Goal: Transaction & Acquisition: Purchase product/service

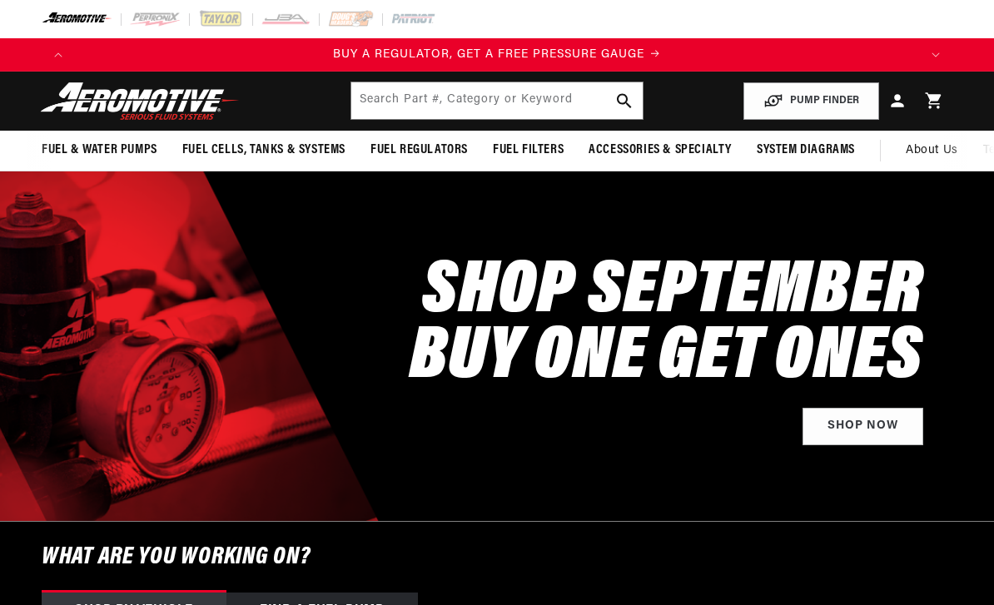
select select "1994"
select select "Chevrolet"
select select "Camaro"
select select "5.7L"
click at [412, 96] on input "text" at bounding box center [496, 100] width 291 height 37
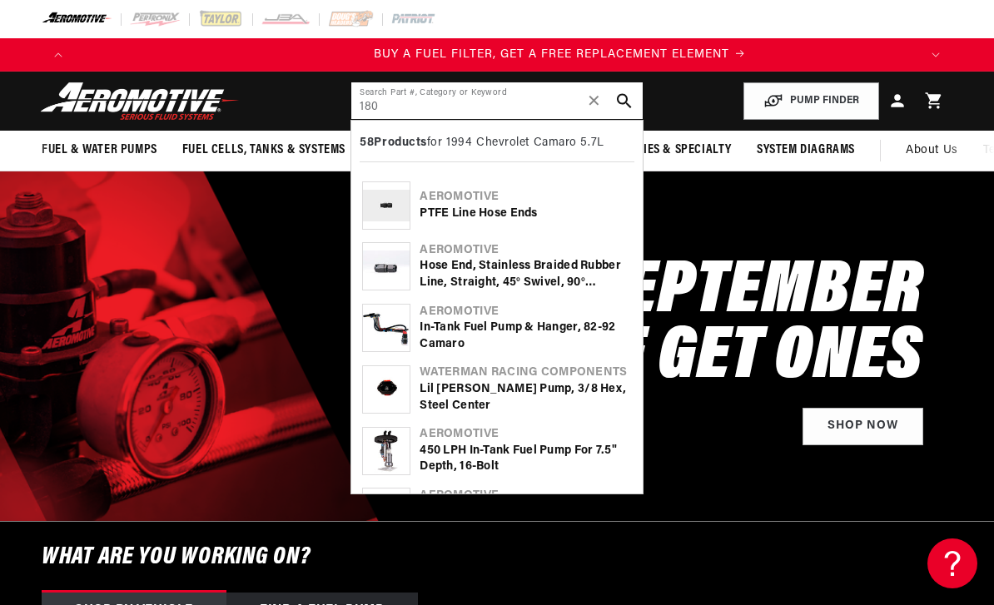
scroll to position [0, 844]
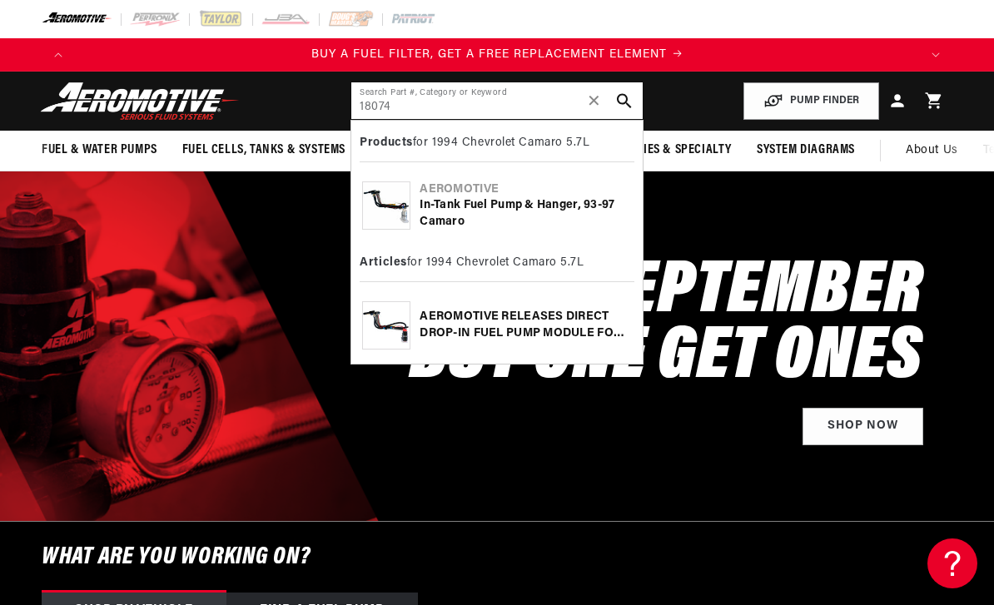
type input "18074"
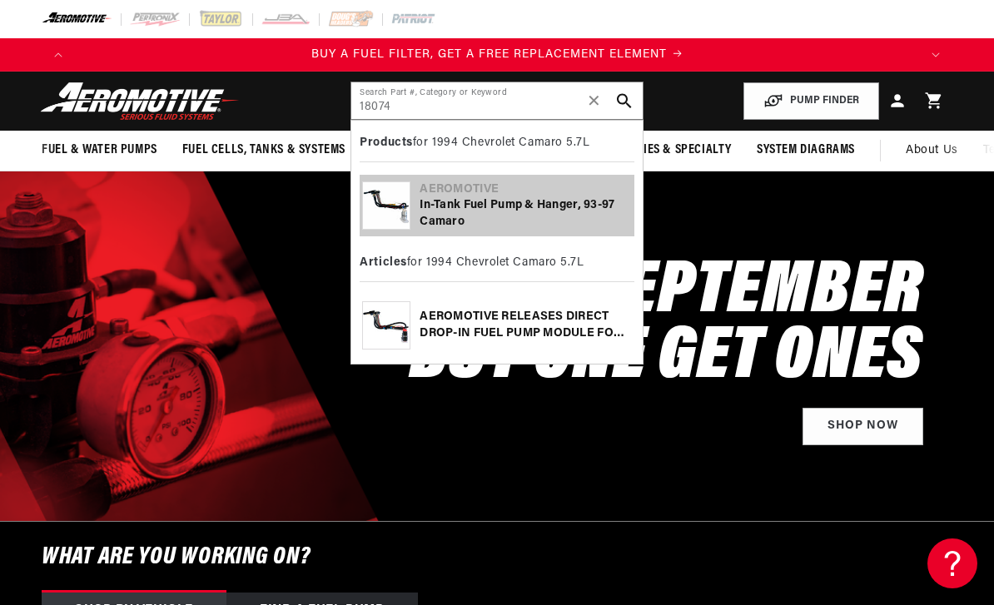
click at [448, 210] on div "In-Tank Fuel Pump & Hanger, 93-97 Camaro" at bounding box center [525, 213] width 211 height 32
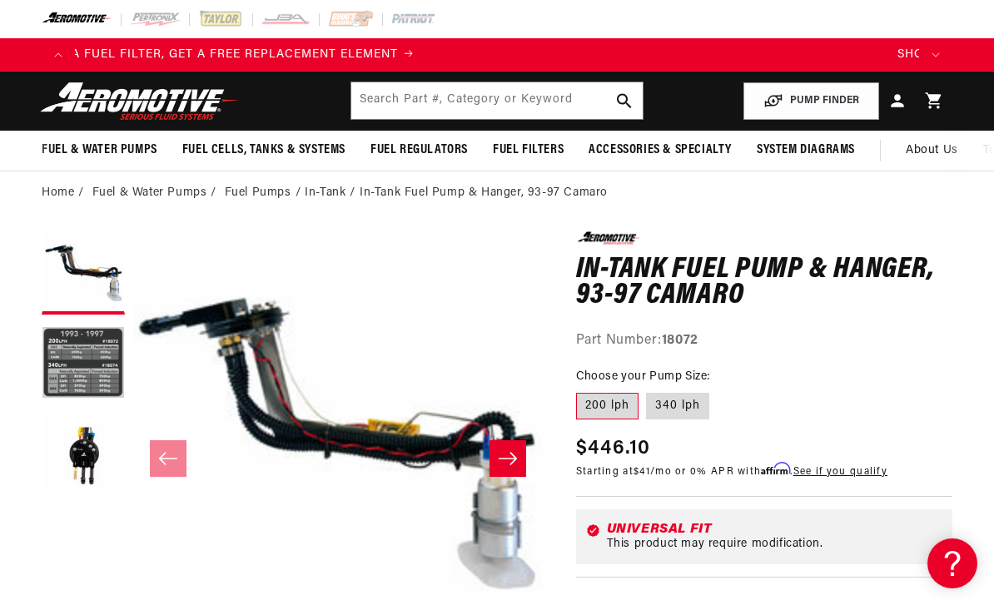
scroll to position [0, 1689]
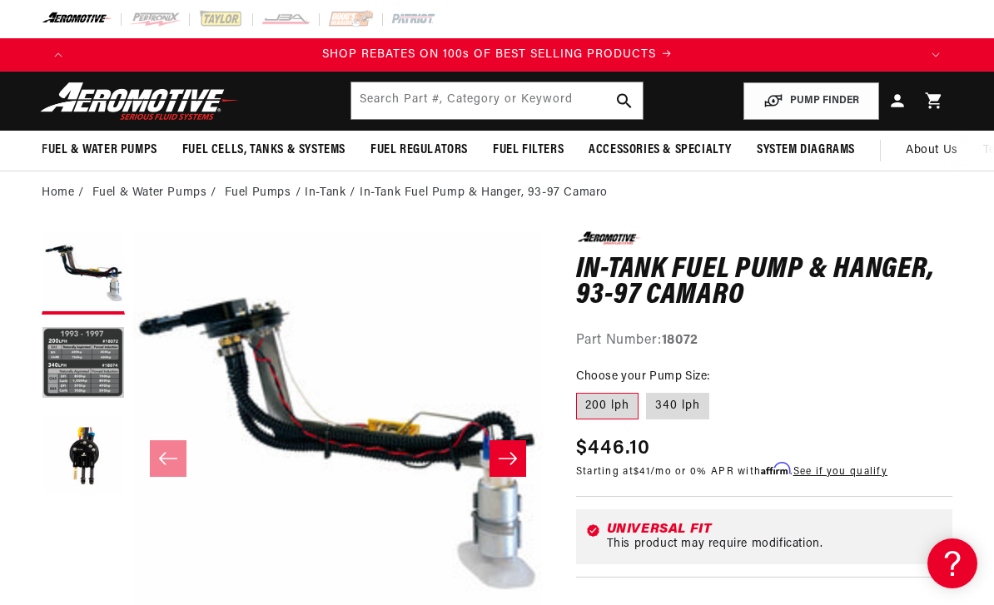
click at [679, 403] on label "340 lph" at bounding box center [677, 406] width 63 height 27
click at [648, 390] on input "340 lph" at bounding box center [647, 390] width 1 height 1
radio input "true"
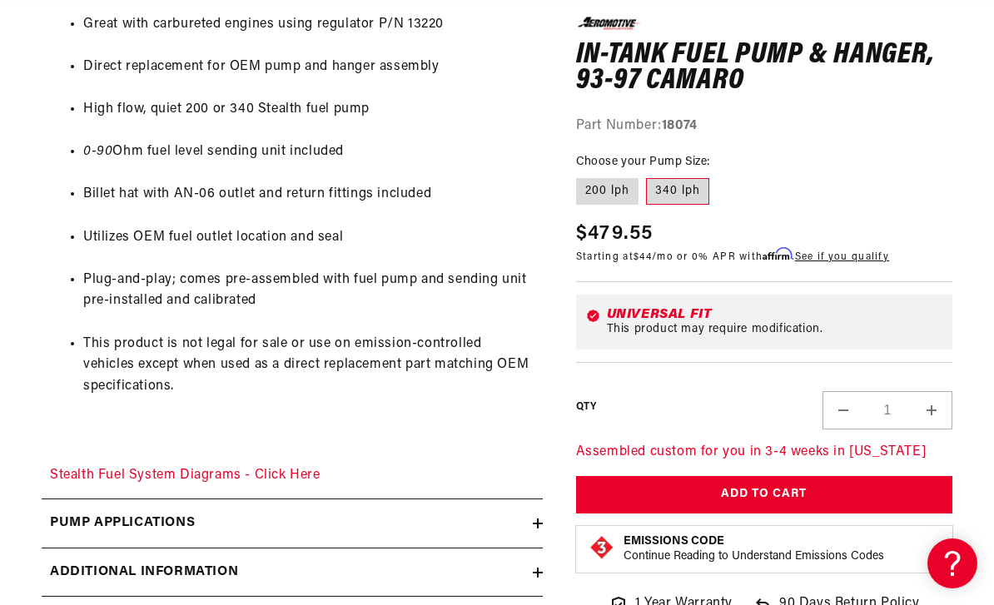
click at [255, 471] on link "Stealth Fuel System Diagrams - Click Here" at bounding box center [185, 475] width 271 height 13
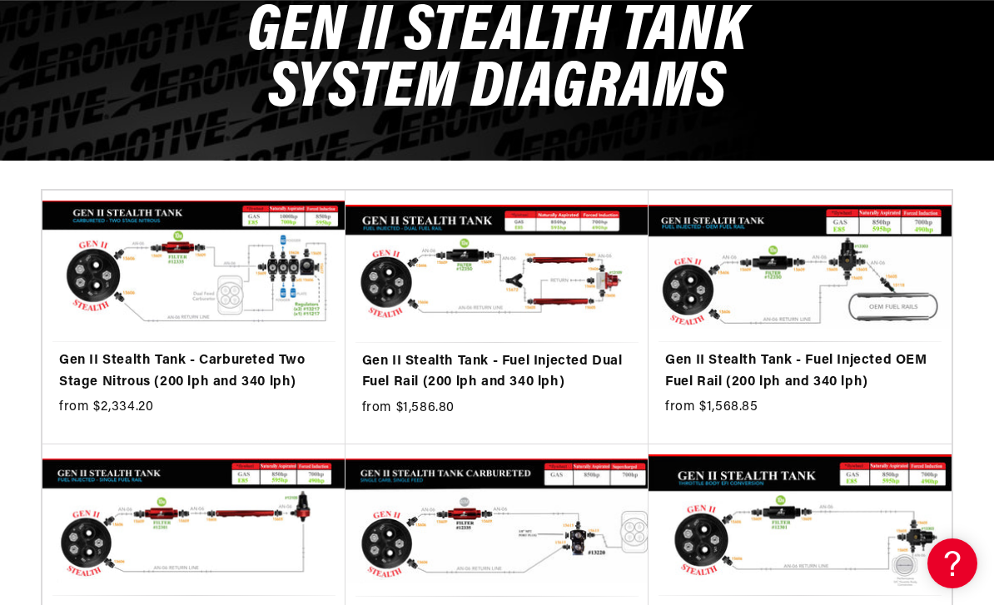
scroll to position [0, 686]
click at [781, 377] on link "Gen II Stealth Tank - Fuel Injected OEM Fuel Rail (200 lph and 340 lph)" at bounding box center [800, 372] width 270 height 42
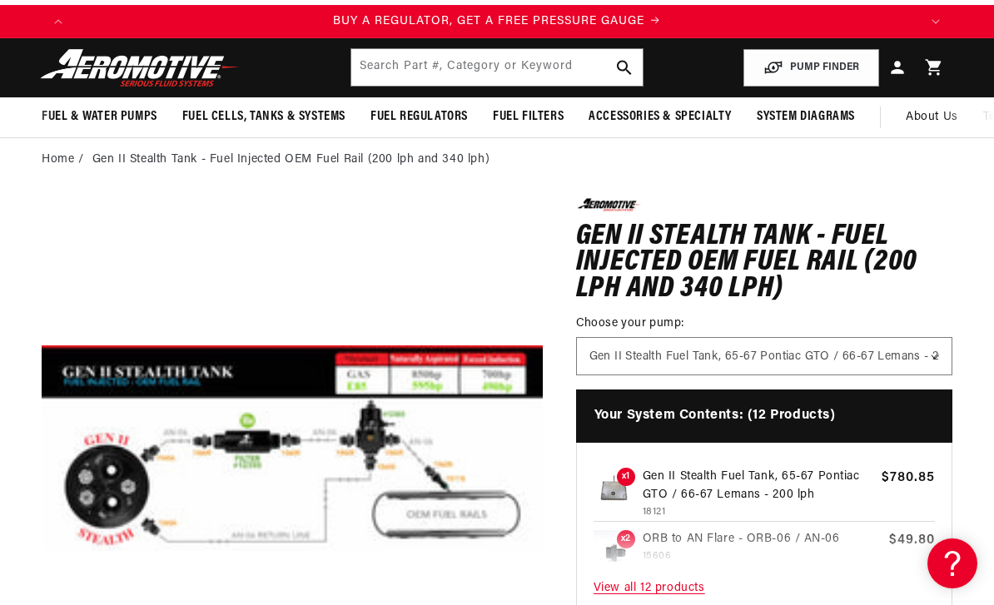
scroll to position [34, 0]
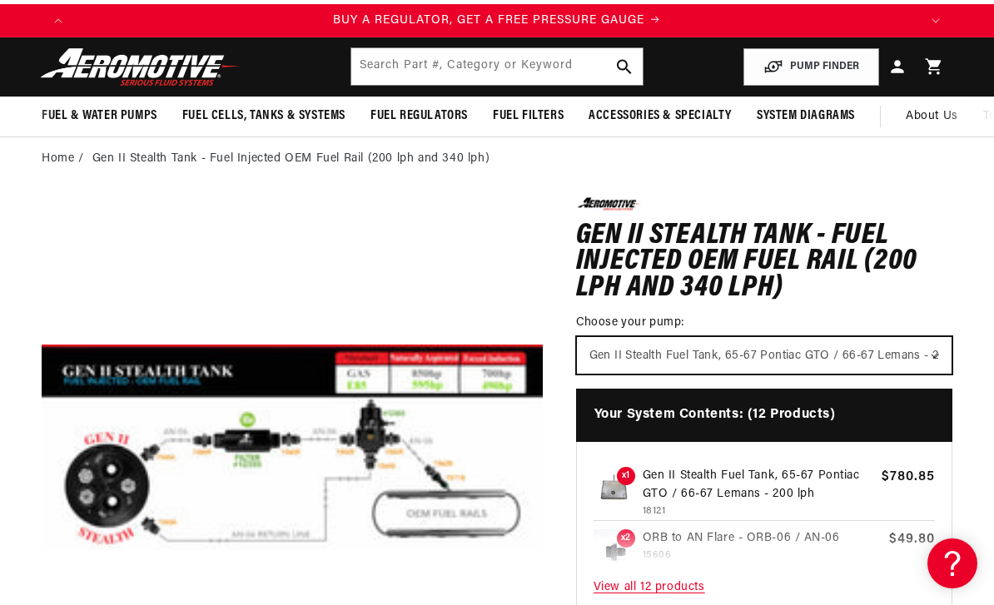
click at [933, 353] on select "Gen II Stealth Fuel Tank, 65-67 Pontiac GTO / 66-67 Lemans - 200 lph Gen II Ste…" at bounding box center [764, 355] width 375 height 37
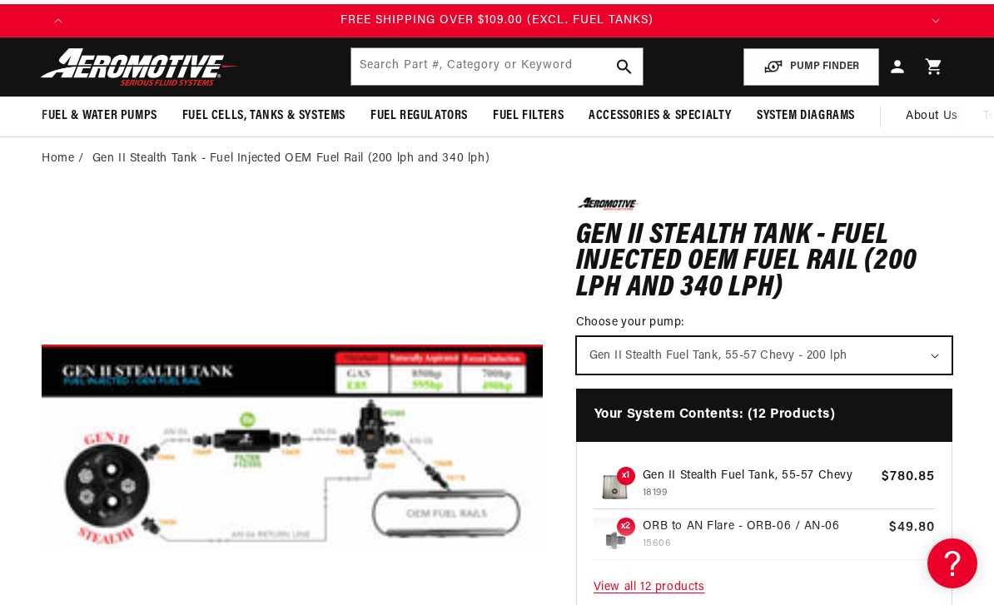
click at [945, 341] on select "Gen II Stealth Fuel Tank, 65-67 Pontiac GTO / 66-67 Lemans - 200 lph Gen II Ste…" at bounding box center [764, 355] width 375 height 37
select select "/products/gen-ii-stealth-fuel-tank-93-97-camaro"
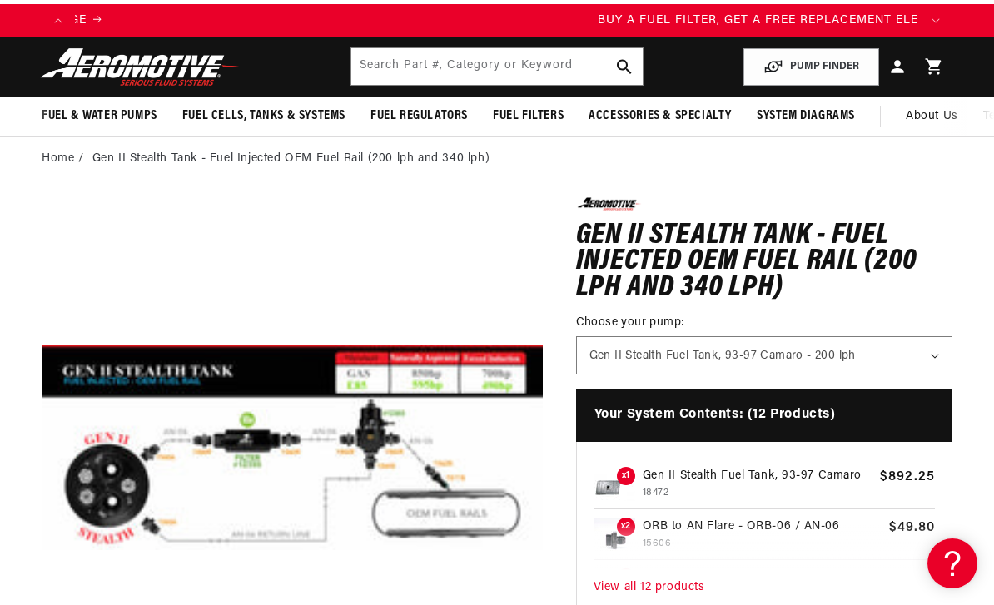
click at [675, 596] on span "View all 12 products" at bounding box center [764, 588] width 341 height 36
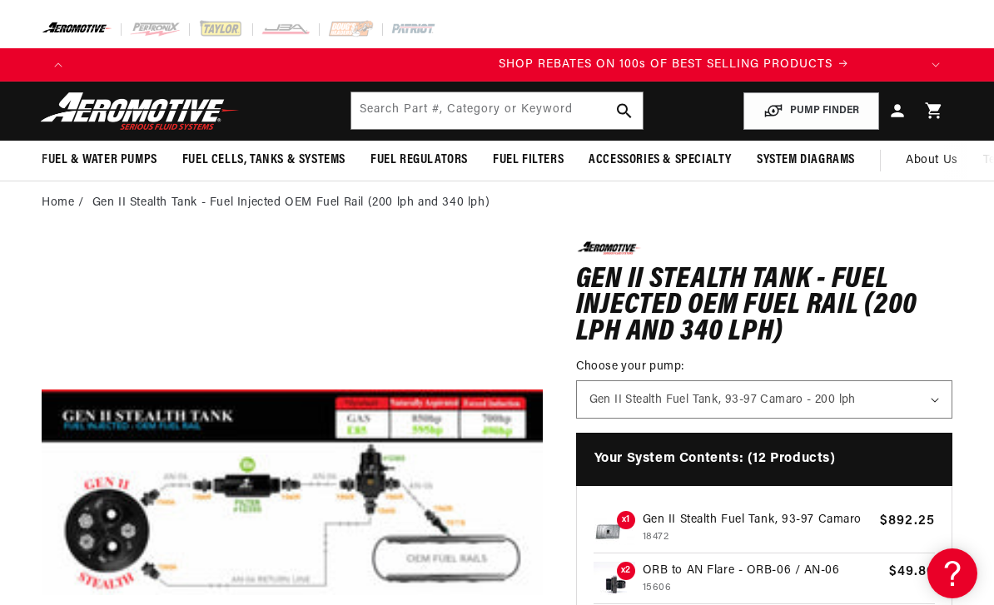
scroll to position [0, 1689]
